Goal: Transaction & Acquisition: Obtain resource

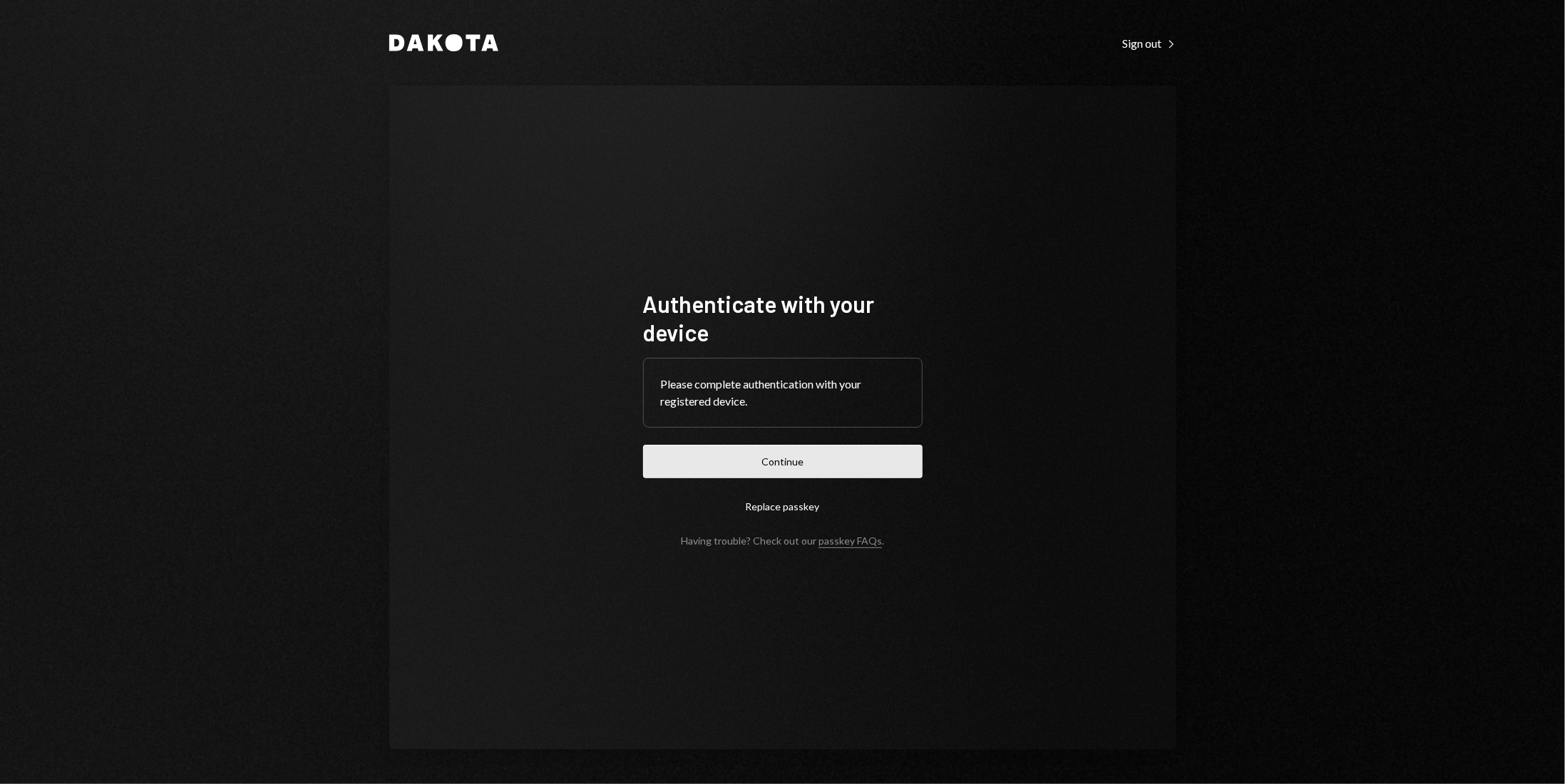
click at [791, 466] on button "Continue" at bounding box center [782, 462] width 280 height 34
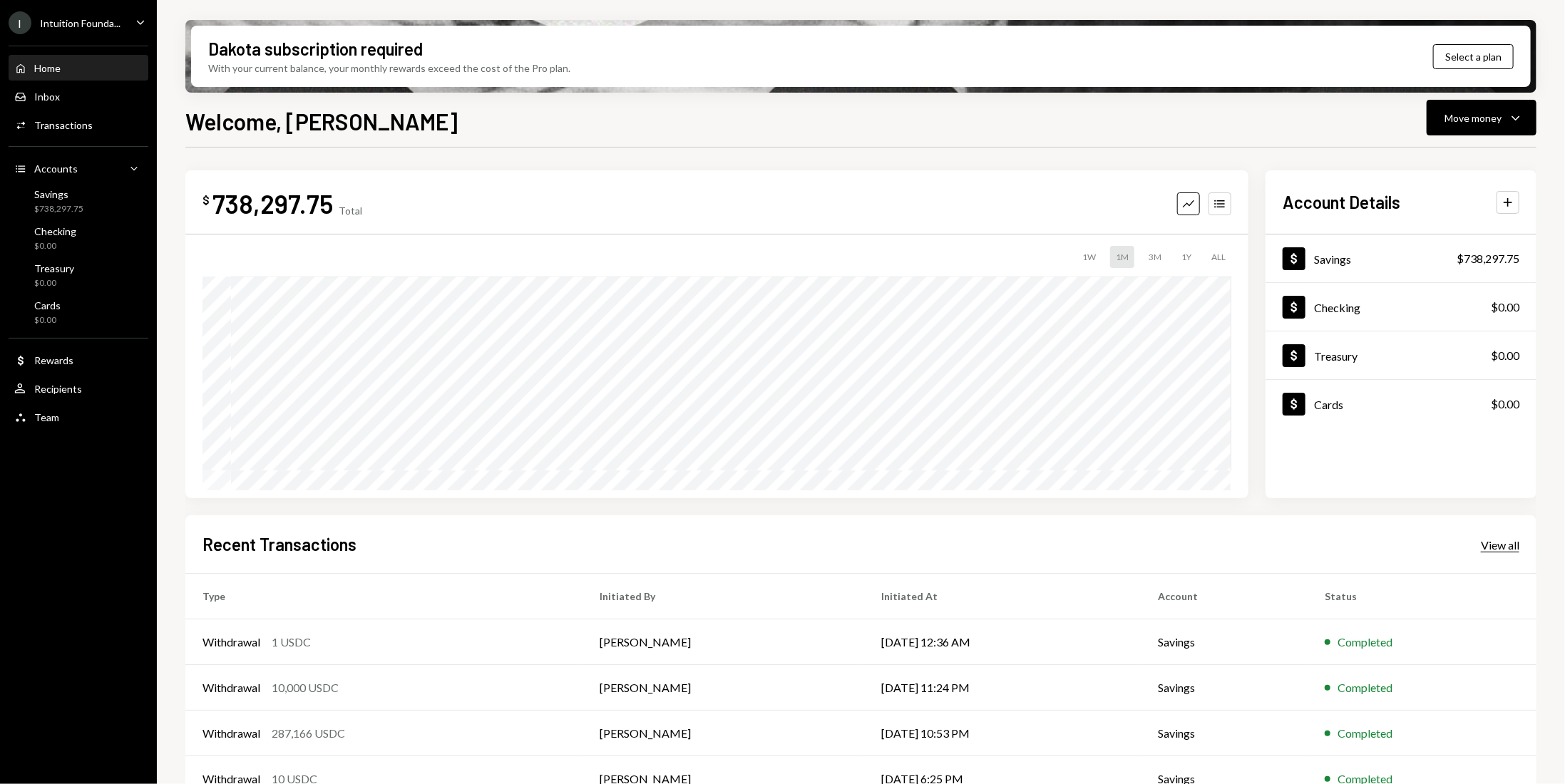
click at [1491, 548] on div "View all" at bounding box center [1499, 545] width 38 height 14
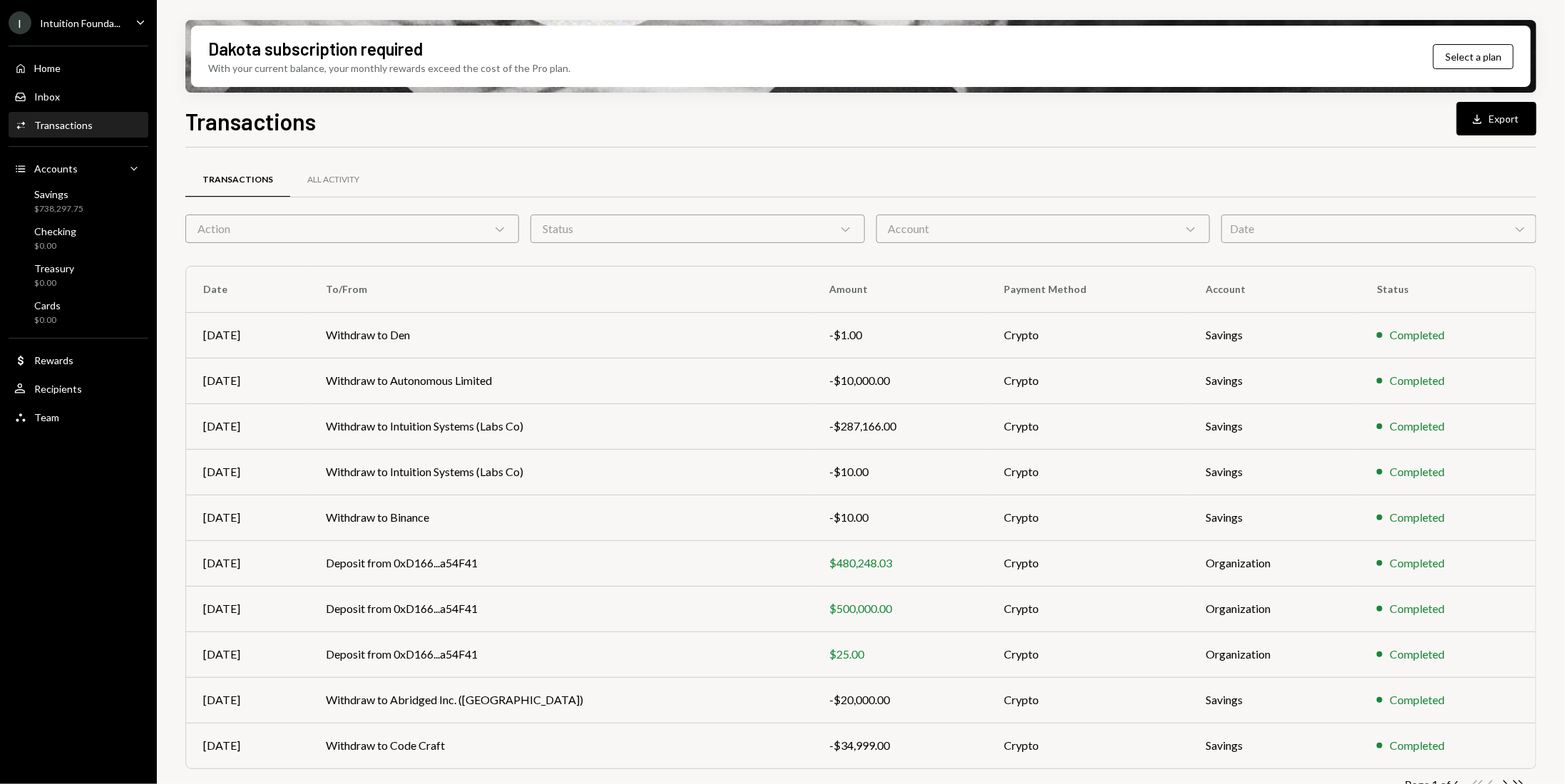
click at [1301, 223] on div "Date Chevron Down" at bounding box center [1378, 229] width 315 height 29
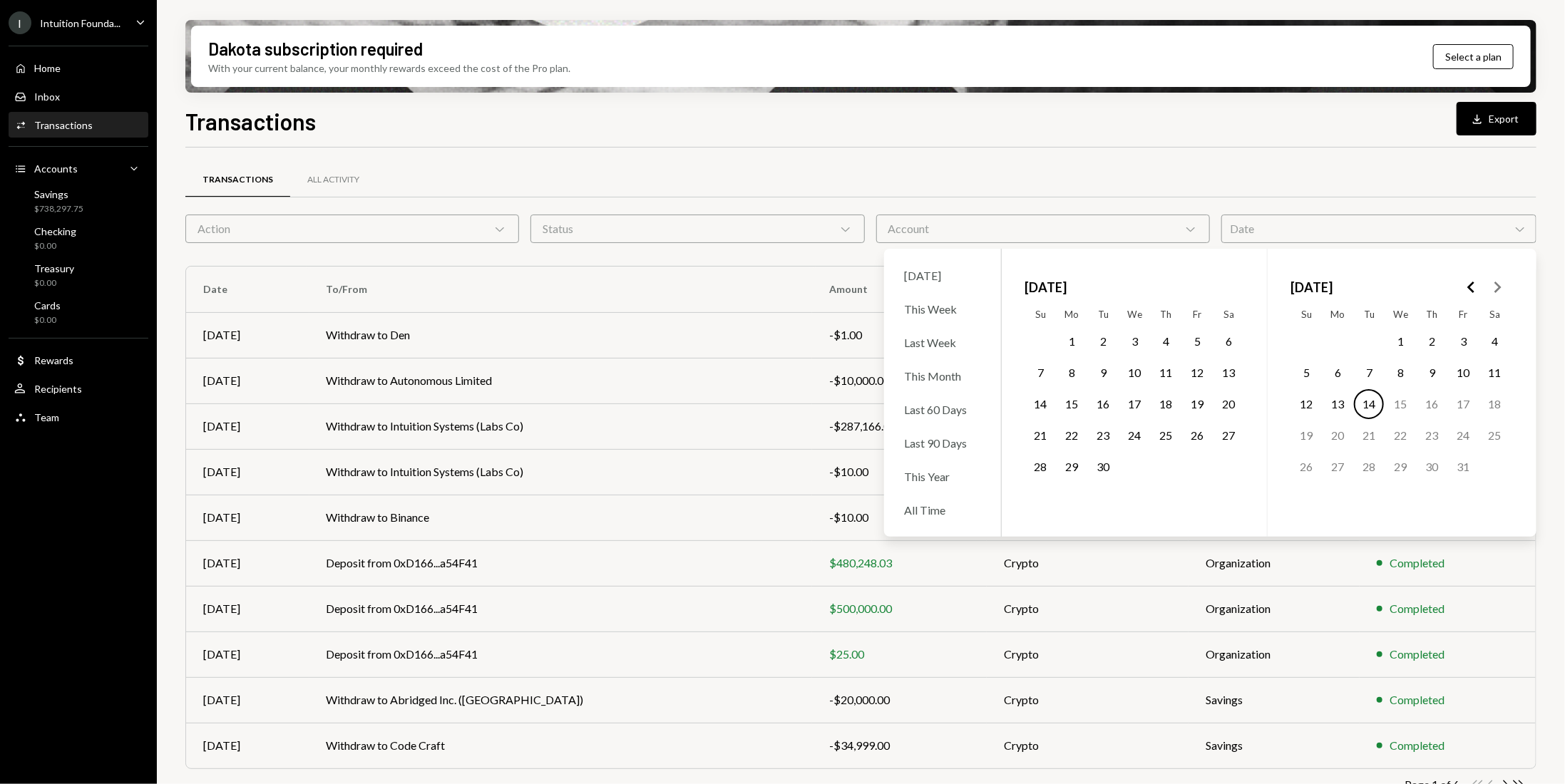
click at [1473, 287] on icon "Go to the Previous Month" at bounding box center [1471, 287] width 17 height 17
click at [1107, 343] on button "1" at bounding box center [1102, 341] width 30 height 30
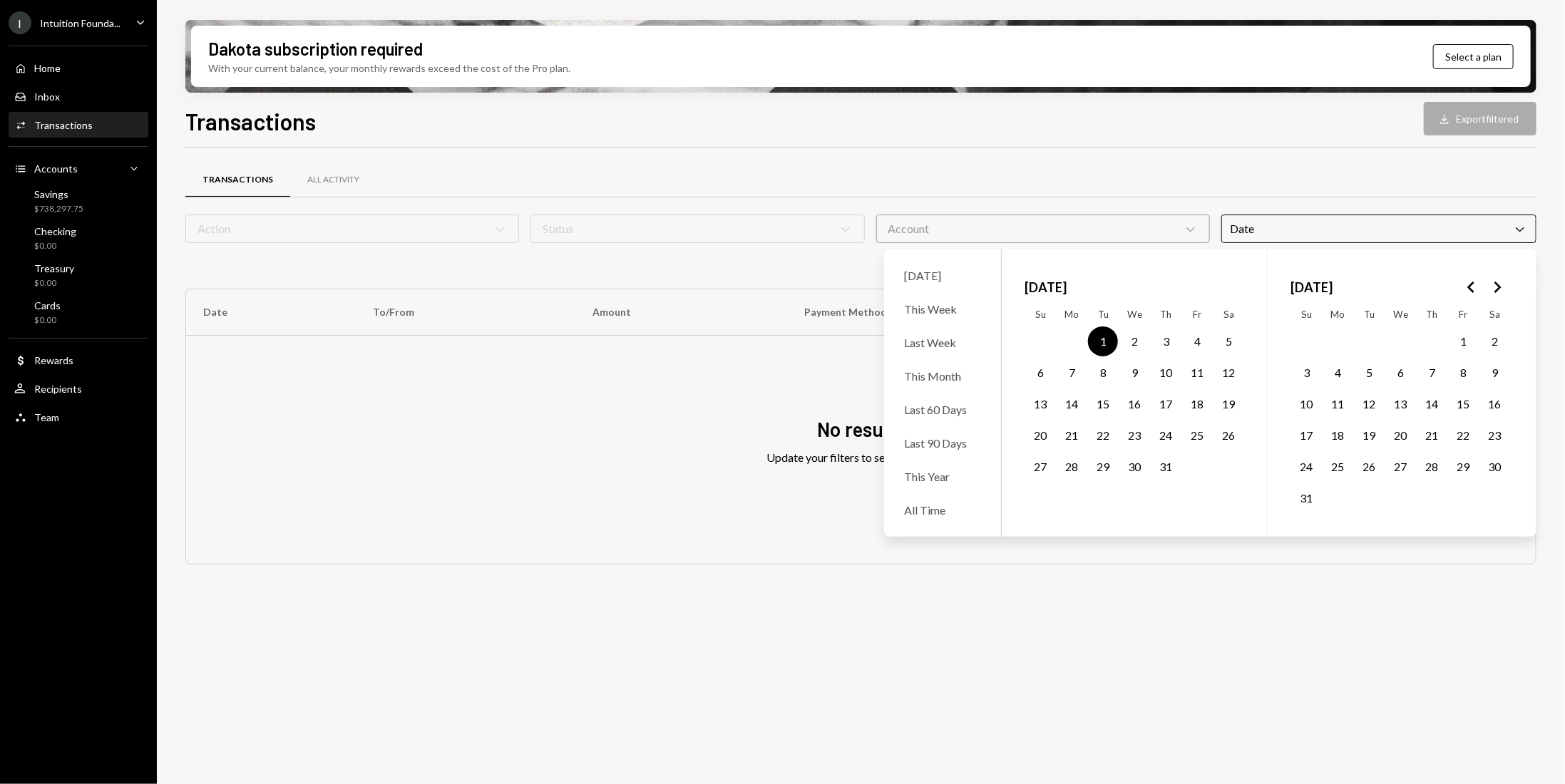
click at [1502, 289] on icon "Go to the Next Month" at bounding box center [1497, 287] width 17 height 17
click at [1099, 464] on button "30" at bounding box center [1102, 466] width 30 height 30
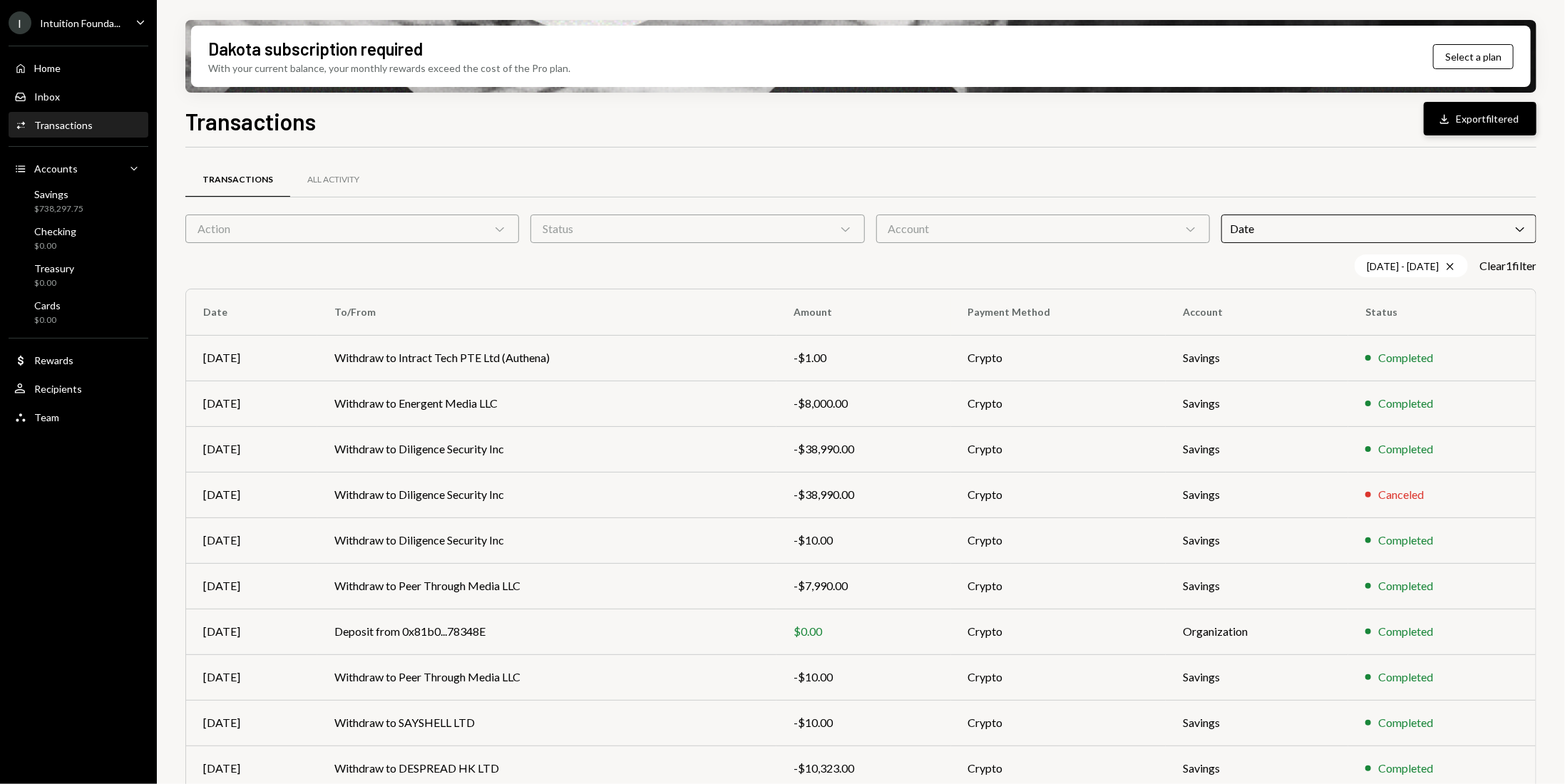
click at [1463, 118] on button "Download Export filtered" at bounding box center [1479, 119] width 113 height 34
